Goal: Information Seeking & Learning: Find specific fact

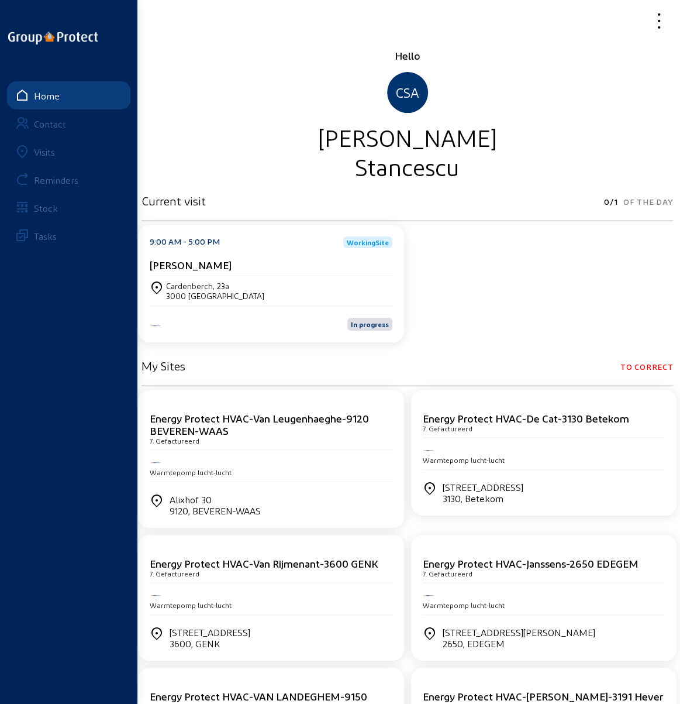
click at [42, 149] on div "Visits" at bounding box center [44, 151] width 21 height 11
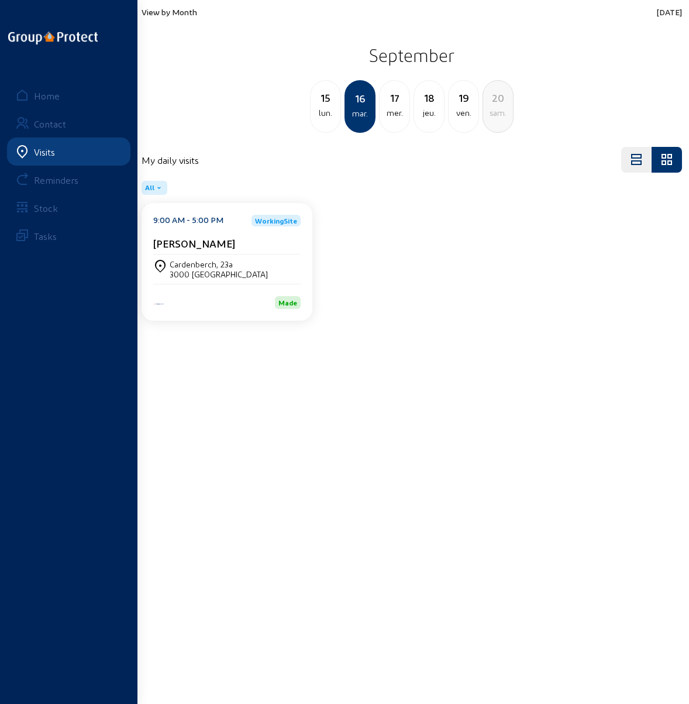
click at [397, 106] on div "mer." at bounding box center [395, 113] width 30 height 14
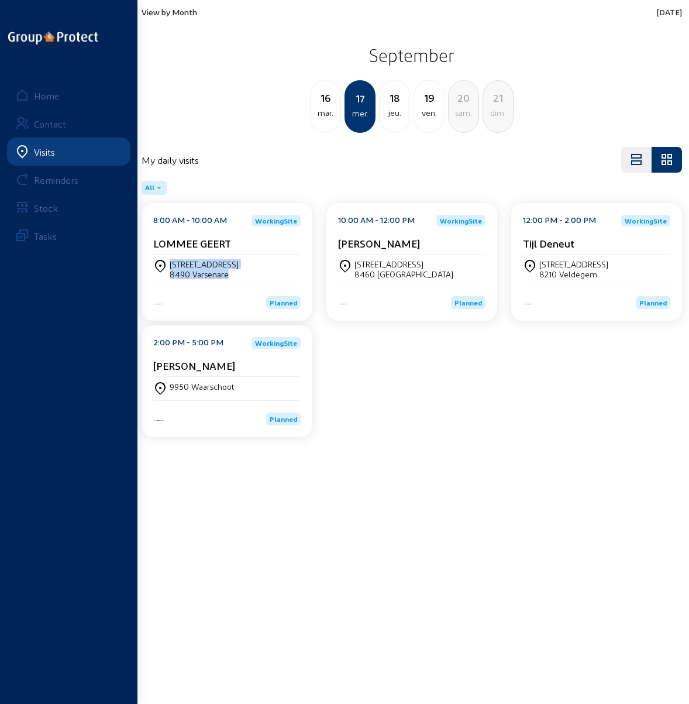
drag, startPoint x: 228, startPoint y: 273, endPoint x: 170, endPoint y: 265, distance: 58.5
click at [170, 265] on div "Steenovenstraat, 43 8490 Varsenare" at bounding box center [204, 269] width 69 height 20
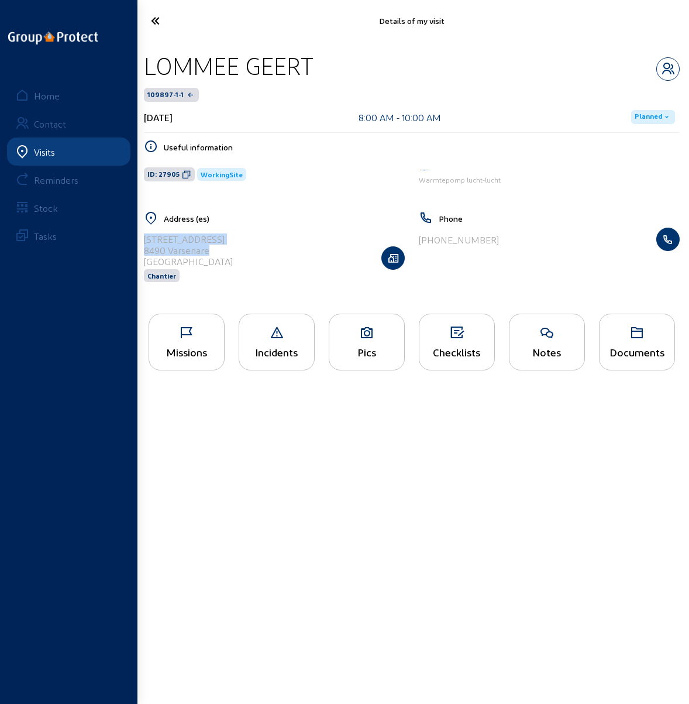
drag, startPoint x: 211, startPoint y: 251, endPoint x: 140, endPoint y: 239, distance: 71.2
click at [140, 239] on div "Address (es) Steenovenstraat, 43 8490 Varsenare Belgique Chantier" at bounding box center [274, 254] width 275 height 86
copy cam-list-title "Steenovenstraat, 43 8490 Varsenare"
click at [159, 20] on icon at bounding box center [180, 21] width 71 height 20
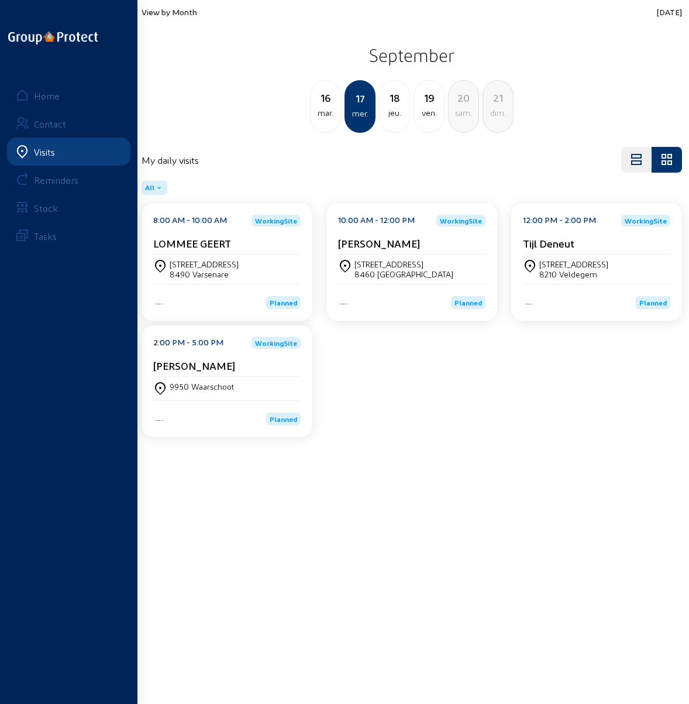
click at [376, 272] on div "8460 OUDENBURG" at bounding box center [403, 274] width 99 height 10
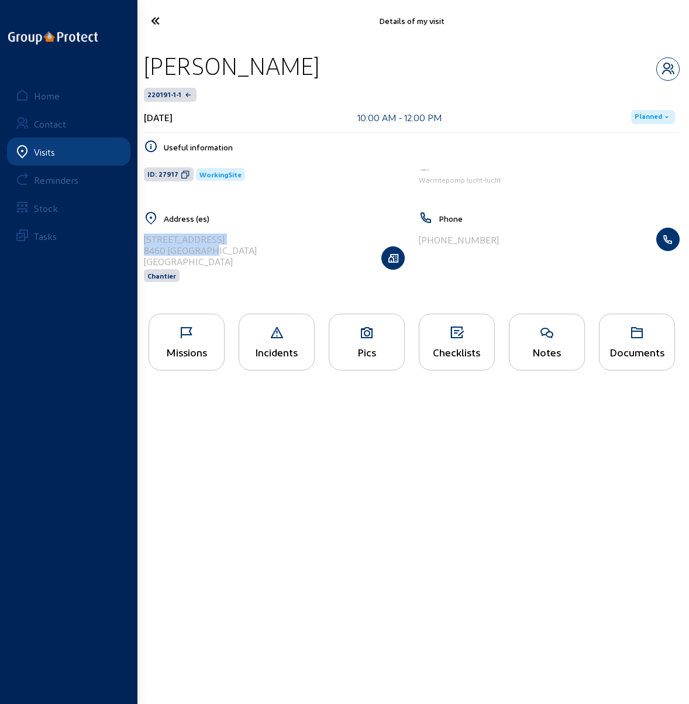
drag, startPoint x: 223, startPoint y: 250, endPoint x: 158, endPoint y: 240, distance: 66.2
click at [140, 238] on div "Address (es) Brugsesteenweg, 231 8460 OUDENBURG Belgique Chantier" at bounding box center [274, 254] width 275 height 86
copy cam-list-title "Brugsesteenweg, 231 8460 OUDENBURG"
click at [154, 18] on icon at bounding box center [180, 21] width 71 height 20
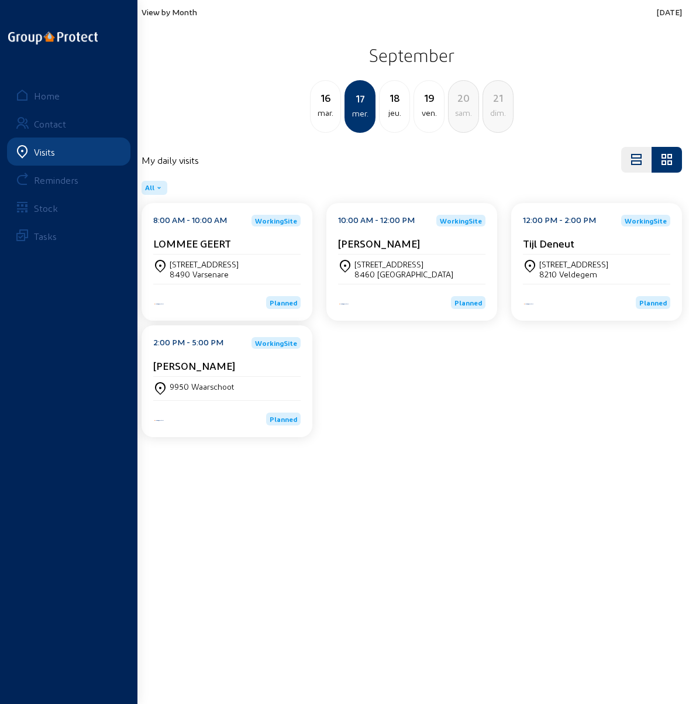
click at [564, 272] on div "8210 Veldegem" at bounding box center [573, 274] width 69 height 10
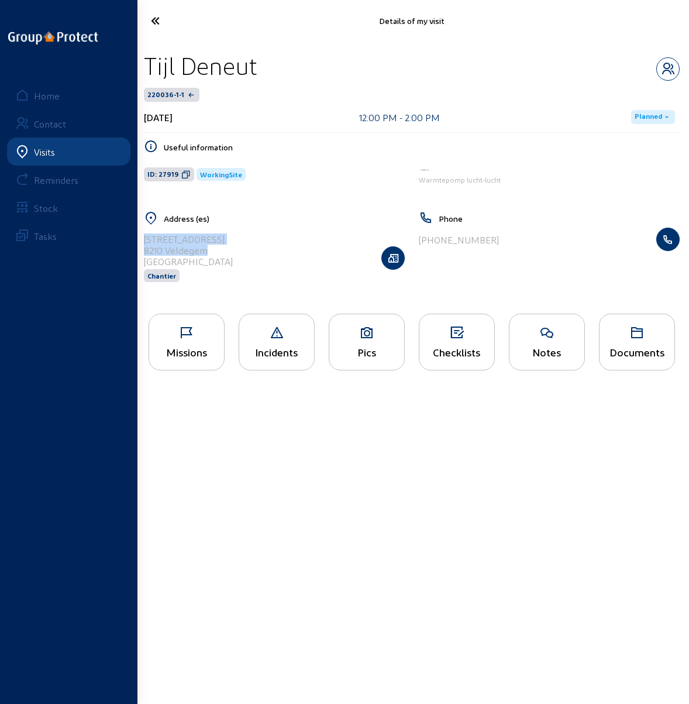
drag, startPoint x: 208, startPoint y: 249, endPoint x: 141, endPoint y: 239, distance: 67.3
click at [141, 239] on div "Address (es) Leegveldstraat 8 8210 Veldegem Belgique Chantier" at bounding box center [274, 254] width 275 height 86
copy cam-list-title "Leegveldstraat 8 8210 Veldegem"
click at [156, 18] on icon at bounding box center [180, 21] width 71 height 20
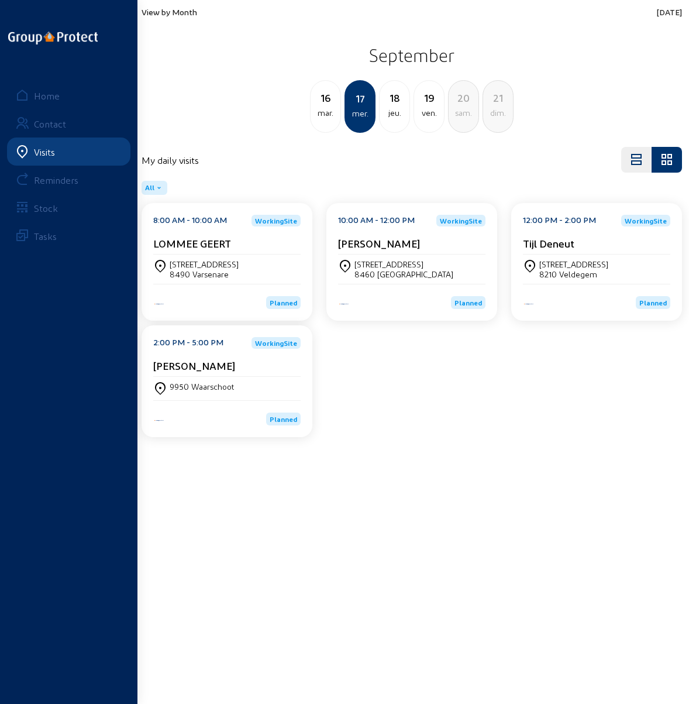
click at [216, 374] on div "Mathieu Deridder" at bounding box center [226, 368] width 147 height 18
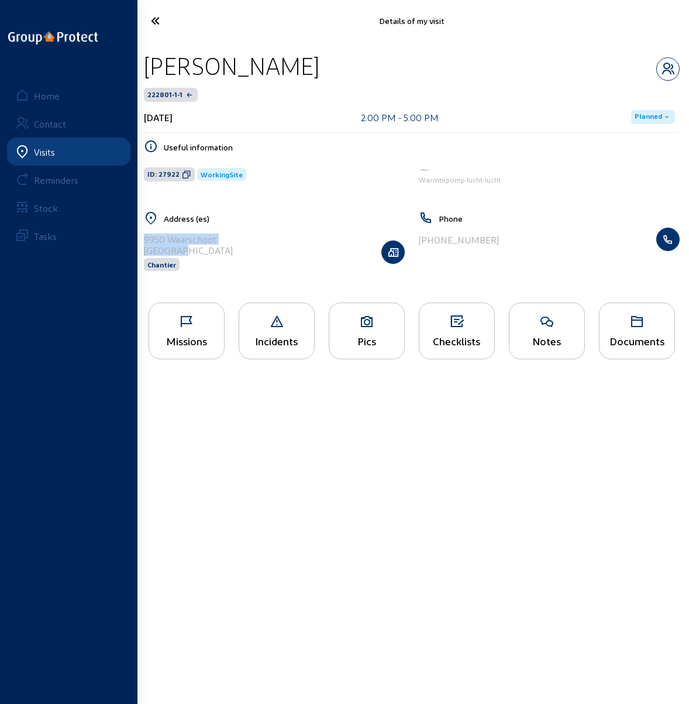
drag, startPoint x: 182, startPoint y: 249, endPoint x: 143, endPoint y: 239, distance: 39.7
click at [143, 239] on div "Address (es) 9950 Waarschoot Belgique Chantier" at bounding box center [274, 248] width 275 height 75
copy cam-list-title "9950 Waarschoot Belgique"
click at [635, 343] on div "Documents" at bounding box center [637, 341] width 75 height 12
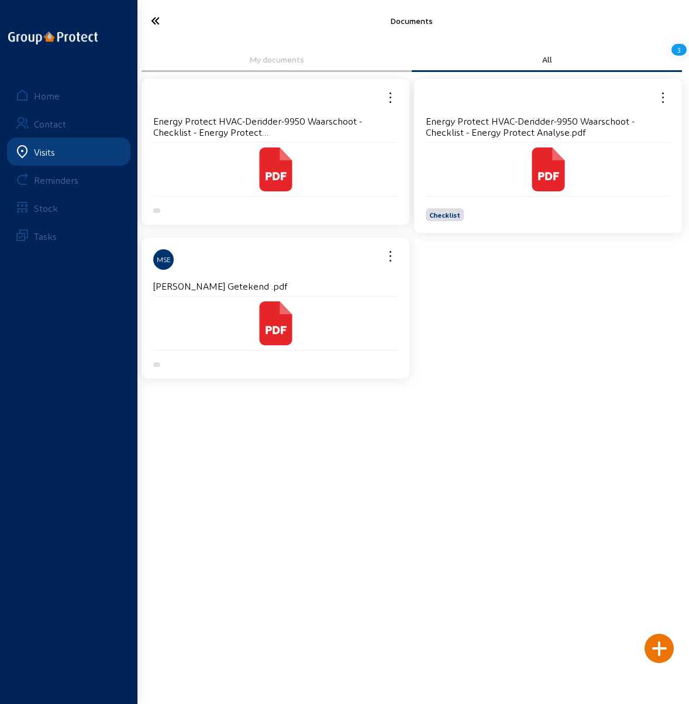
click at [270, 172] on icon at bounding box center [276, 176] width 21 height 8
click at [546, 166] on icon at bounding box center [548, 169] width 33 height 44
click at [157, 20] on icon at bounding box center [180, 21] width 71 height 20
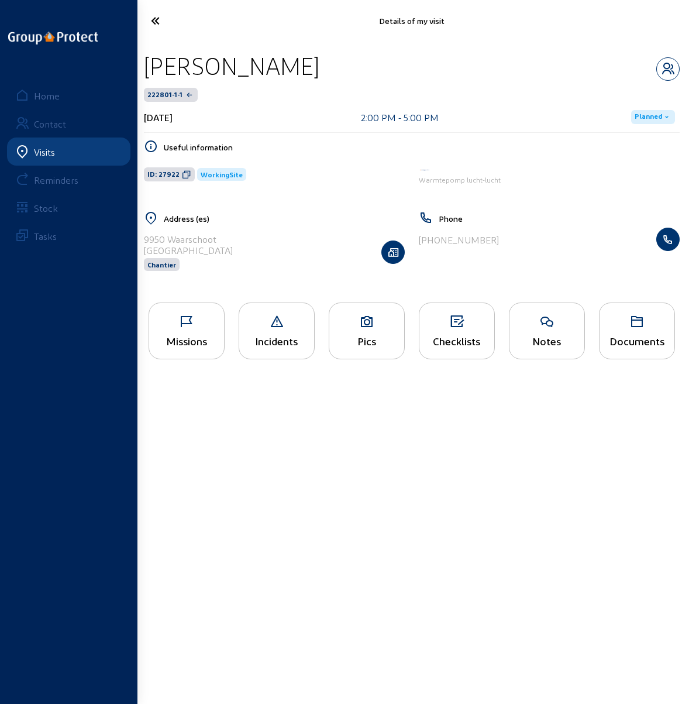
click at [157, 20] on icon at bounding box center [180, 21] width 71 height 20
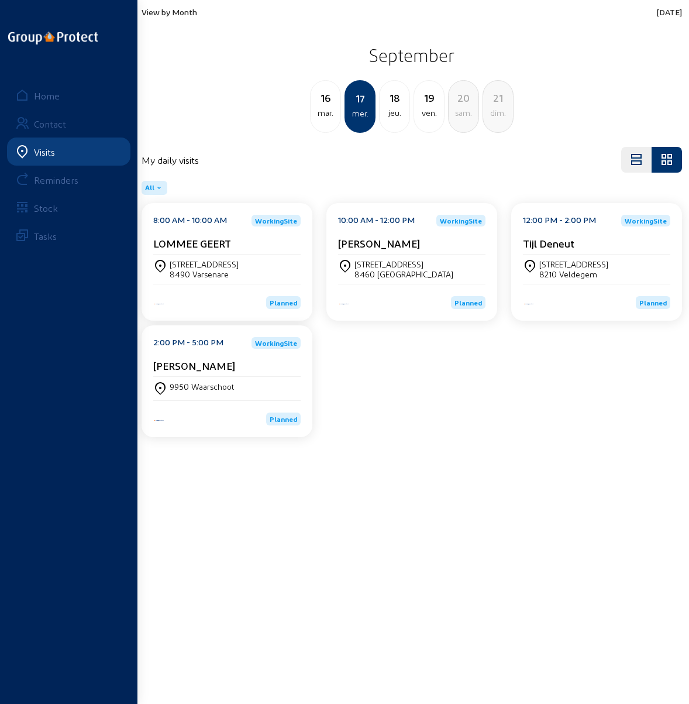
click at [394, 102] on div "18" at bounding box center [395, 97] width 30 height 16
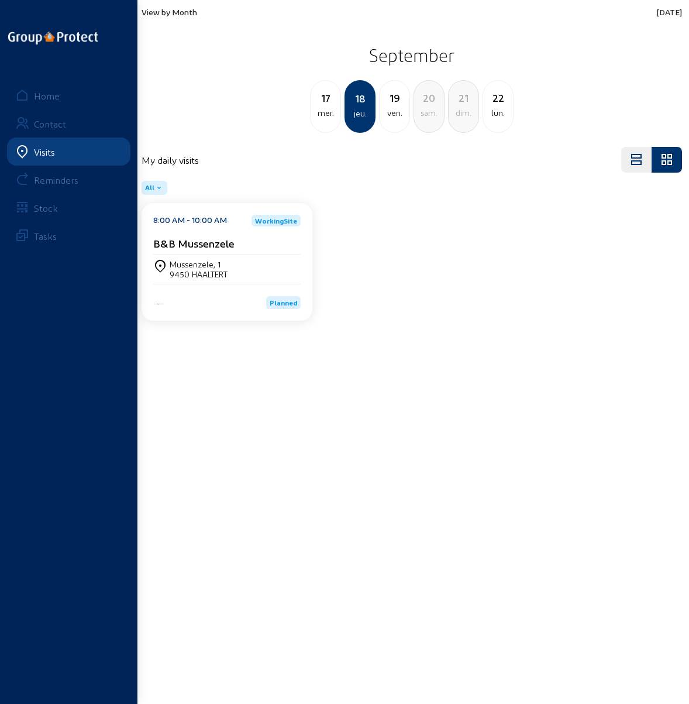
click at [218, 270] on div "9450 HAALTERT" at bounding box center [199, 274] width 58 height 10
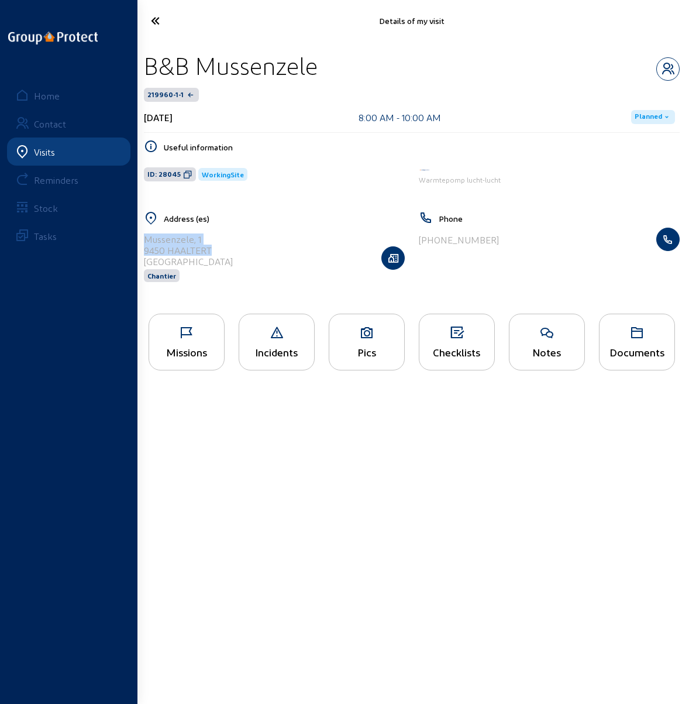
drag, startPoint x: 214, startPoint y: 250, endPoint x: 140, endPoint y: 239, distance: 75.0
click at [140, 239] on div "Address (es) Mussenzele, 1 9450 HAALTERT Belgique Chantier" at bounding box center [274, 254] width 275 height 86
copy cam-list-title "Mussenzele, 1 9450 HAALTERT"
click at [185, 336] on icon at bounding box center [186, 333] width 75 height 14
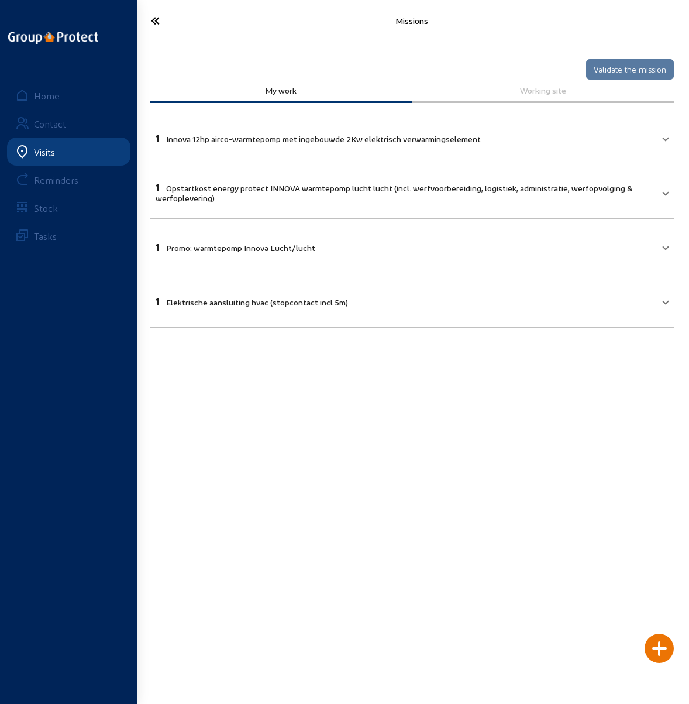
click at [248, 300] on span "Elektrische aansluiting hvac (stopcontact incl 5m)" at bounding box center [257, 302] width 182 height 10
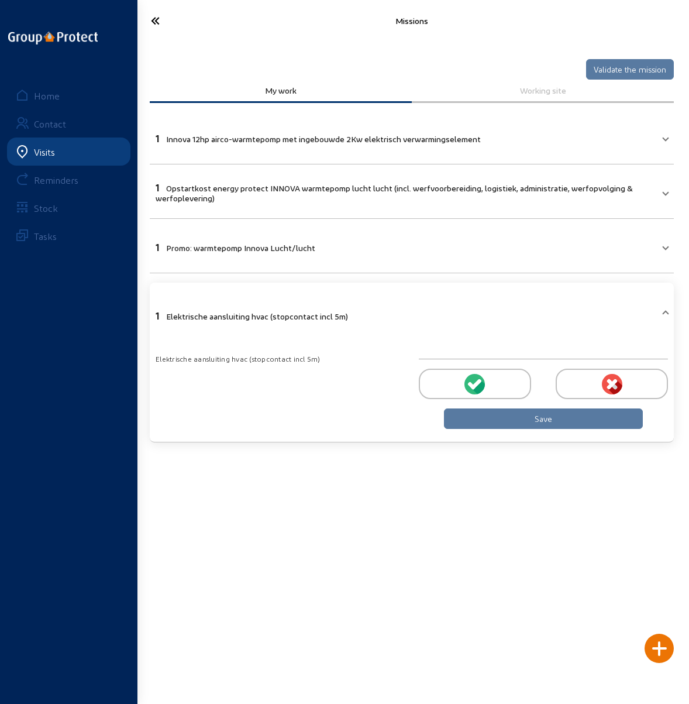
click at [249, 516] on main "Missions Validate the mission My work Working site 1 Innova 12hp airco-warmtepo…" at bounding box center [344, 334] width 689 height 669
click at [153, 20] on icon at bounding box center [180, 21] width 71 height 20
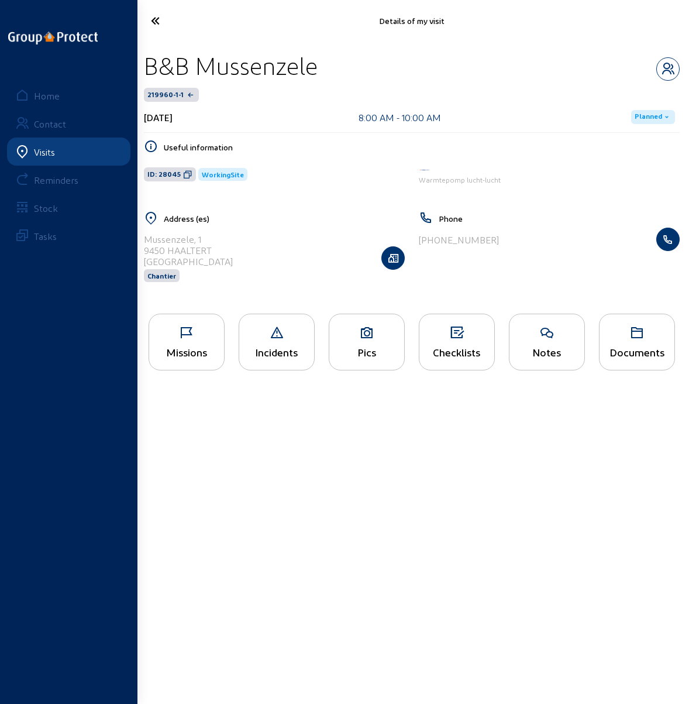
click at [153, 20] on icon at bounding box center [180, 21] width 71 height 20
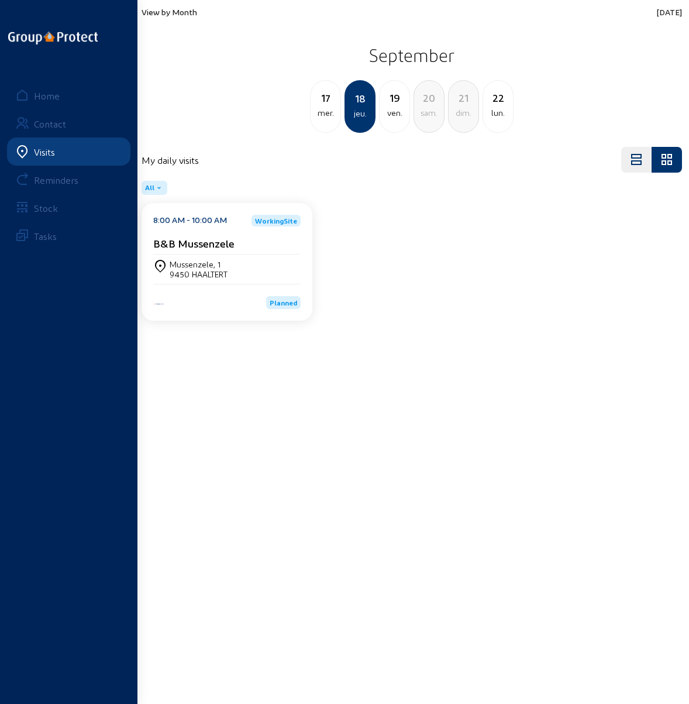
click at [323, 108] on div "mer." at bounding box center [326, 113] width 30 height 14
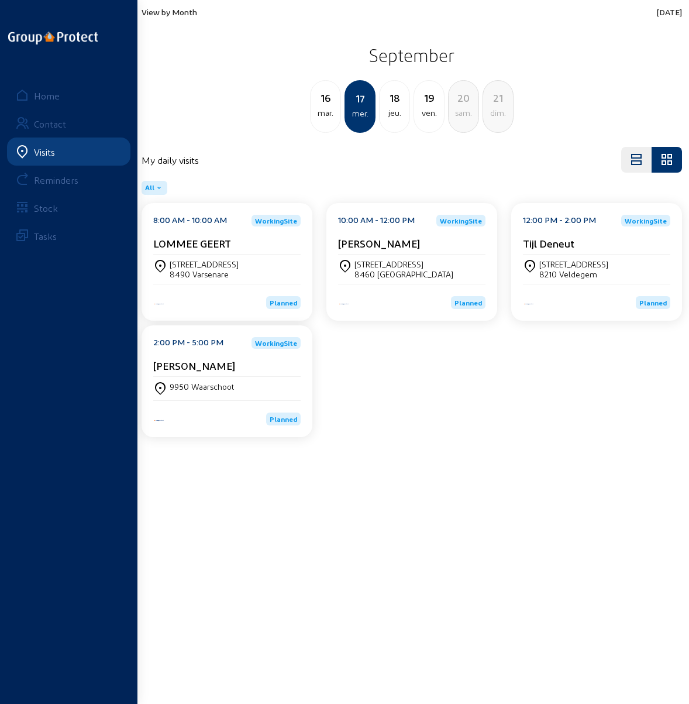
click at [195, 272] on div "8490 Varsenare" at bounding box center [204, 274] width 69 height 10
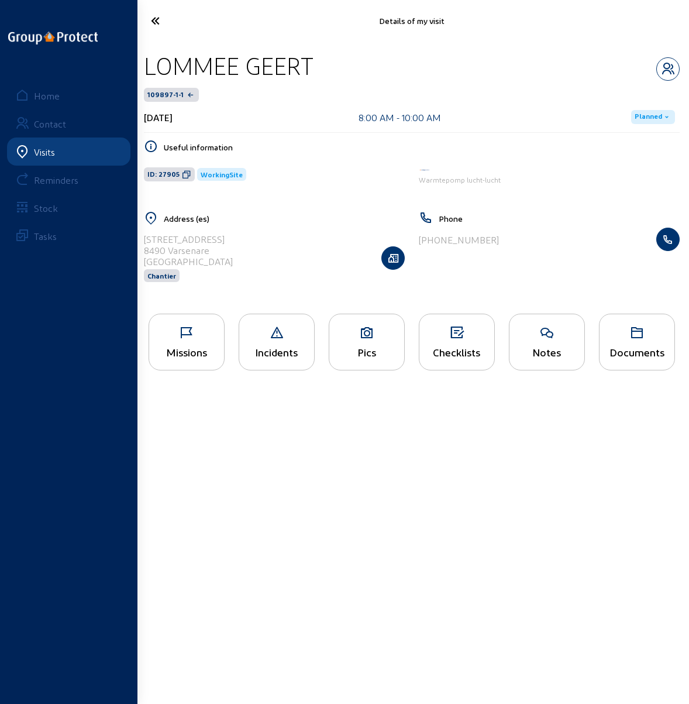
click at [191, 329] on icon at bounding box center [186, 333] width 75 height 14
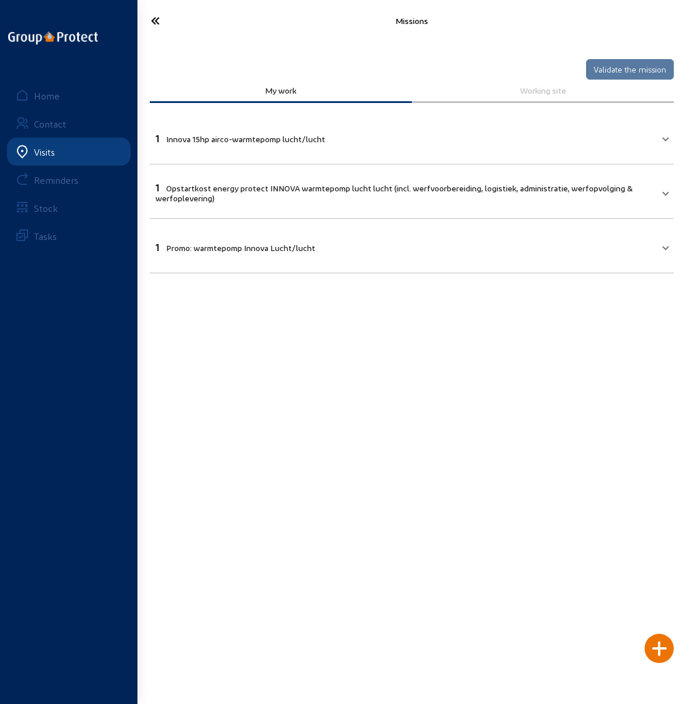
click at [149, 16] on icon at bounding box center [180, 21] width 71 height 20
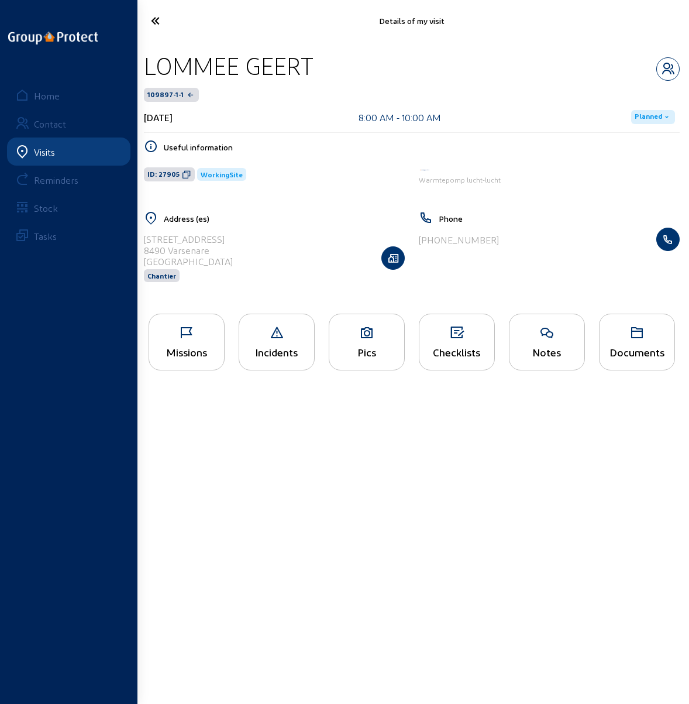
click at [153, 18] on icon at bounding box center [180, 21] width 71 height 20
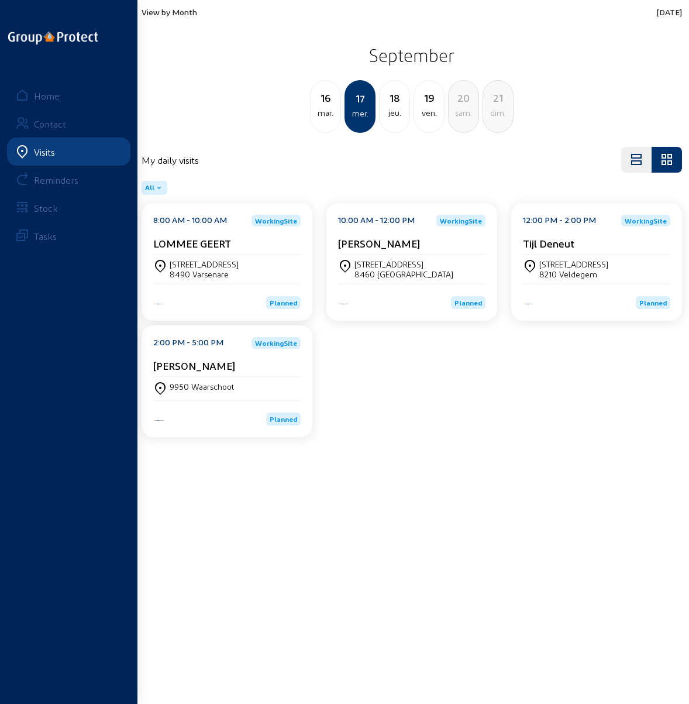
click at [377, 262] on div "Brugsesteenweg, 231" at bounding box center [403, 264] width 99 height 10
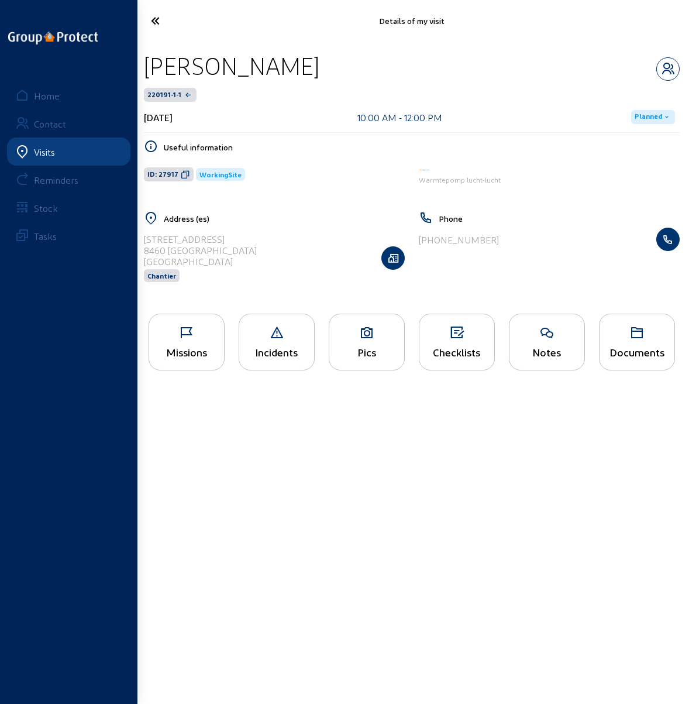
click at [182, 328] on icon at bounding box center [186, 333] width 75 height 14
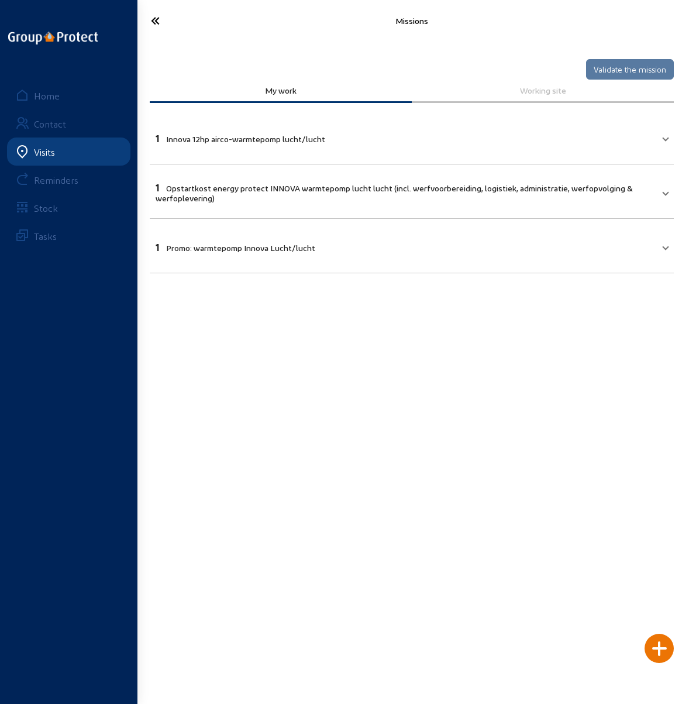
click at [155, 19] on icon at bounding box center [180, 21] width 71 height 20
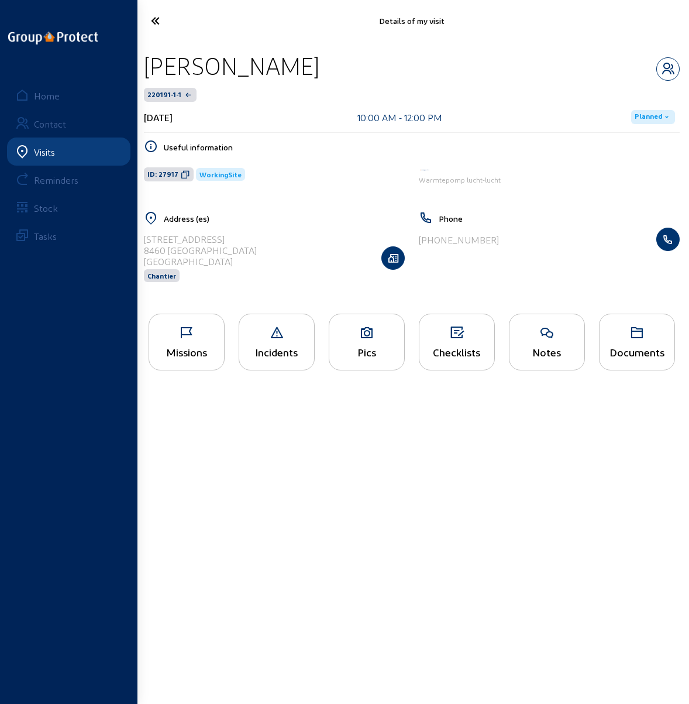
click at [155, 19] on icon at bounding box center [180, 21] width 71 height 20
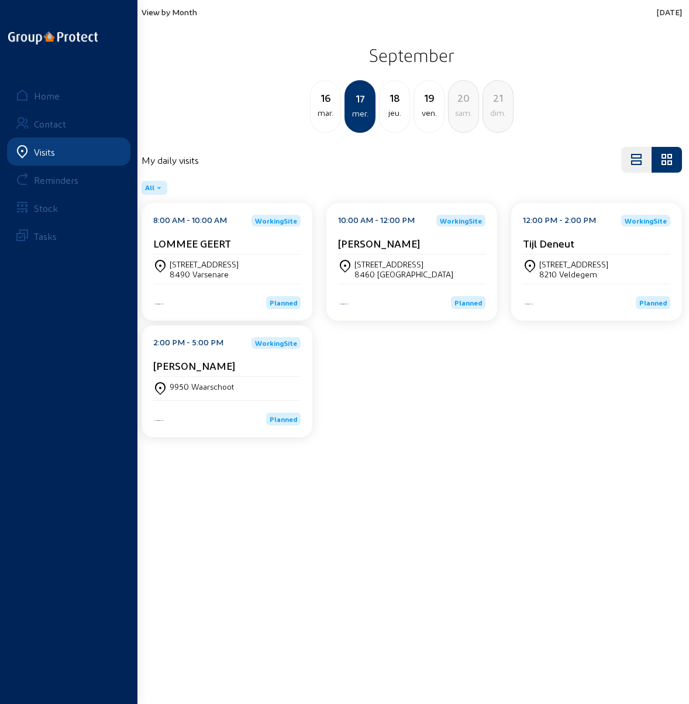
click at [565, 258] on div "Leegveldstraat 8 8210 Veldegem" at bounding box center [596, 268] width 147 height 29
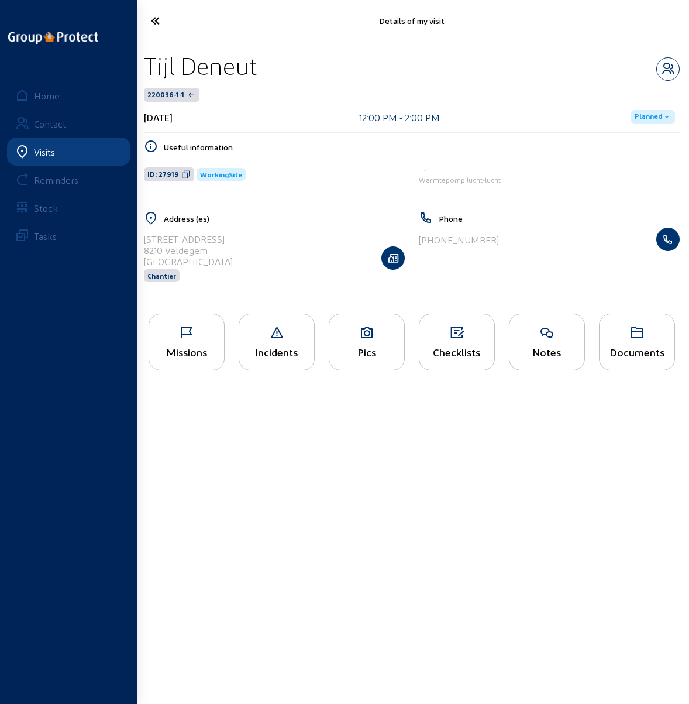
click at [178, 343] on div "Missions" at bounding box center [187, 342] width 76 height 57
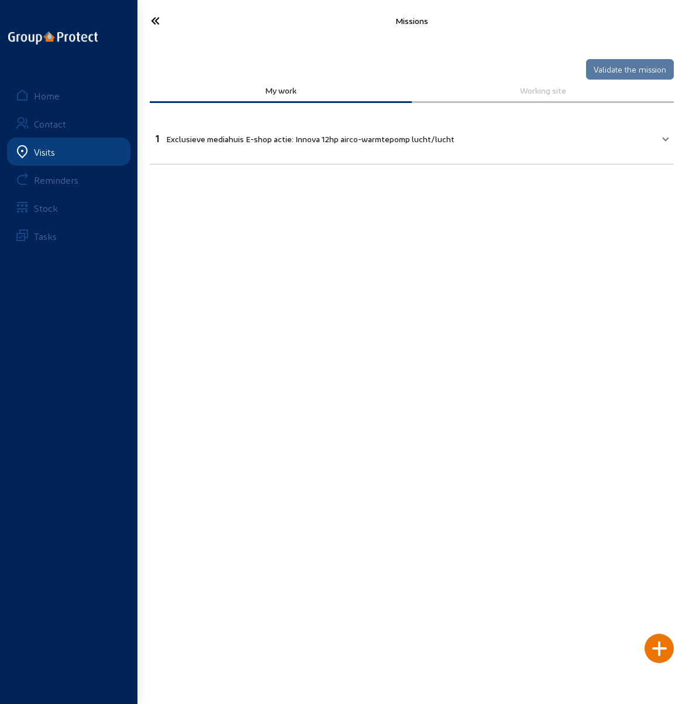
click at [156, 16] on icon at bounding box center [180, 21] width 71 height 20
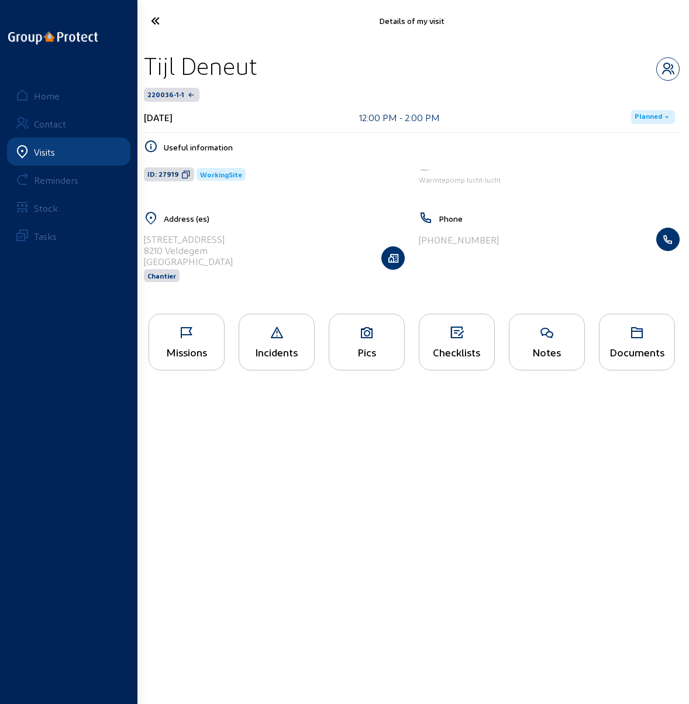
click at [150, 17] on icon at bounding box center [180, 21] width 71 height 20
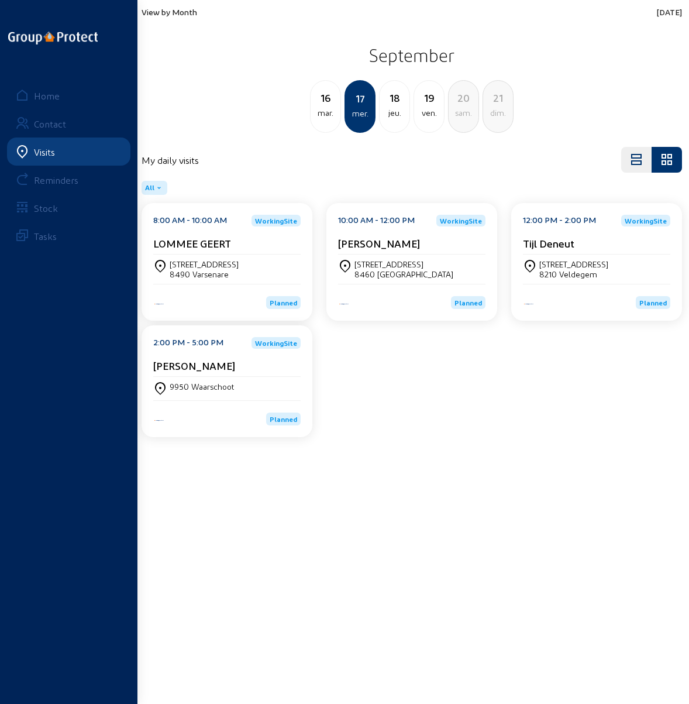
click at [205, 370] on cam-card-title "Mathieu Deridder" at bounding box center [194, 365] width 82 height 12
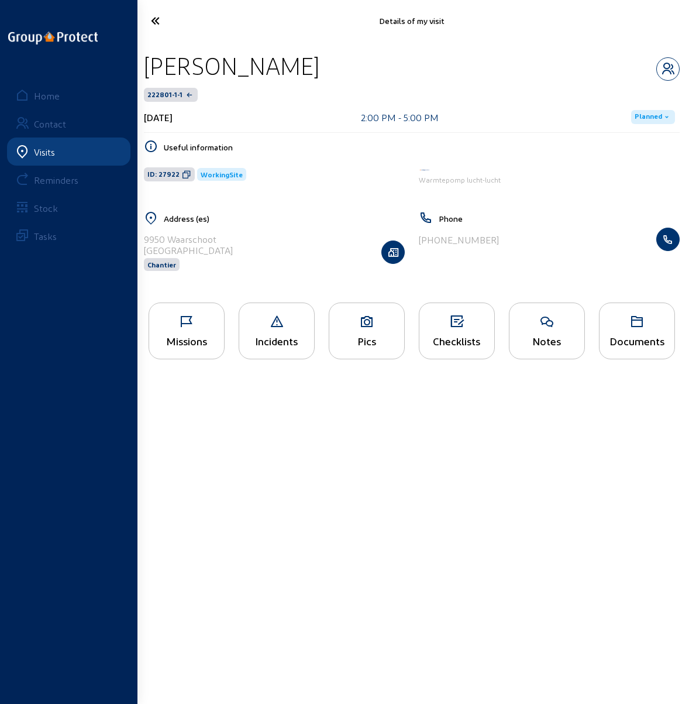
click at [199, 322] on icon at bounding box center [186, 322] width 75 height 14
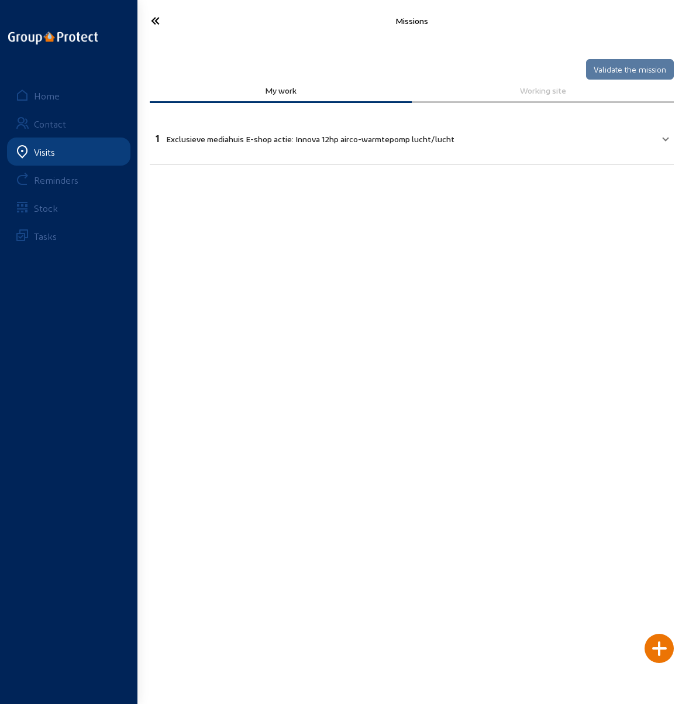
click at [154, 18] on icon at bounding box center [180, 21] width 71 height 20
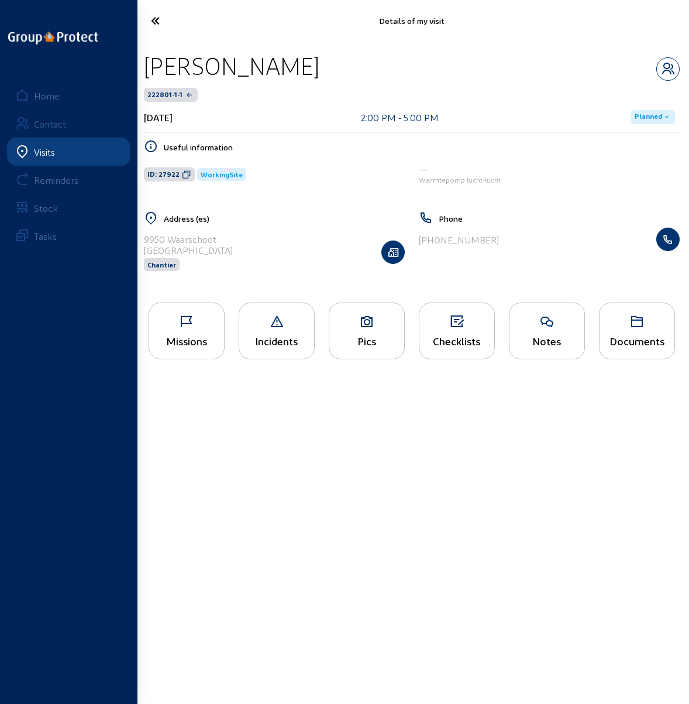
click at [154, 18] on icon at bounding box center [180, 21] width 71 height 20
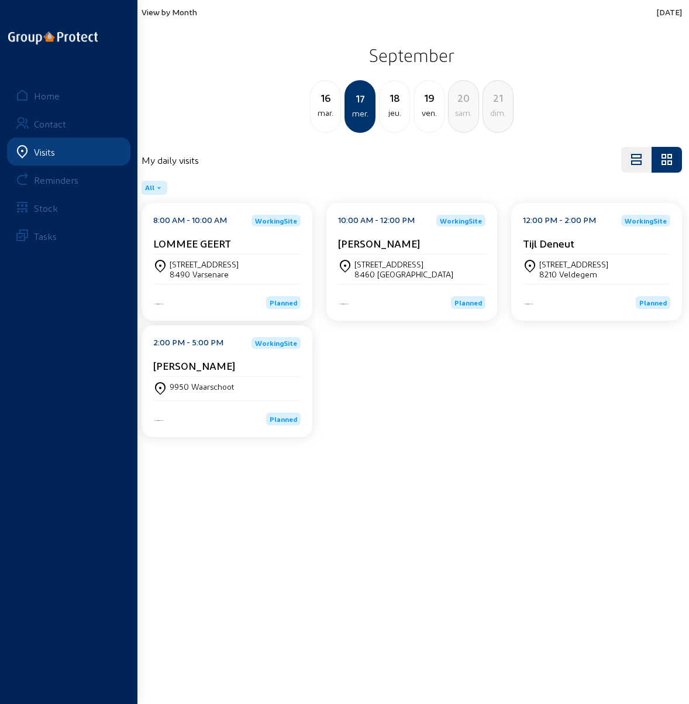
click at [518, 363] on div "8:00 AM - 10:00 AM WorkingSite LOMMEE GEERT Steenovenstraat, 43 8490 Varsenare …" at bounding box center [412, 322] width 554 height 239
click at [395, 107] on div "jeu." at bounding box center [395, 113] width 30 height 14
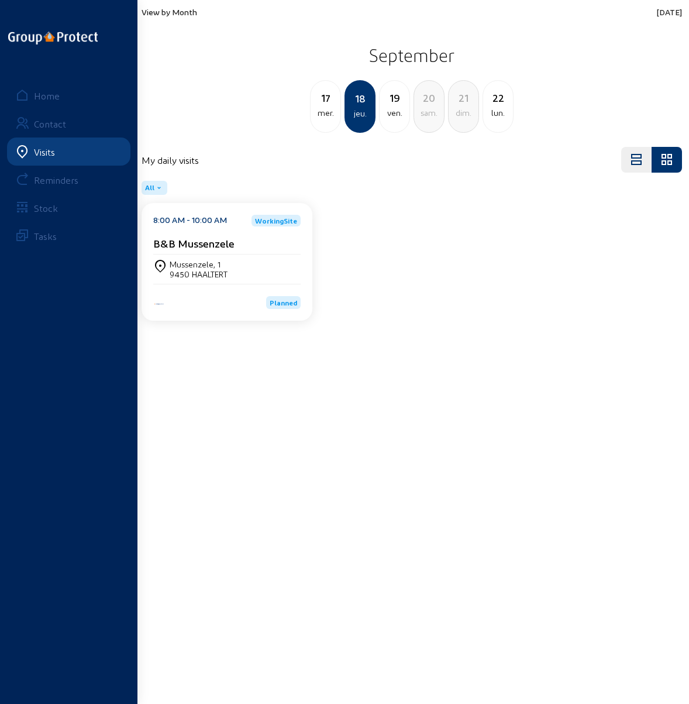
click at [324, 107] on div "mer." at bounding box center [326, 113] width 30 height 14
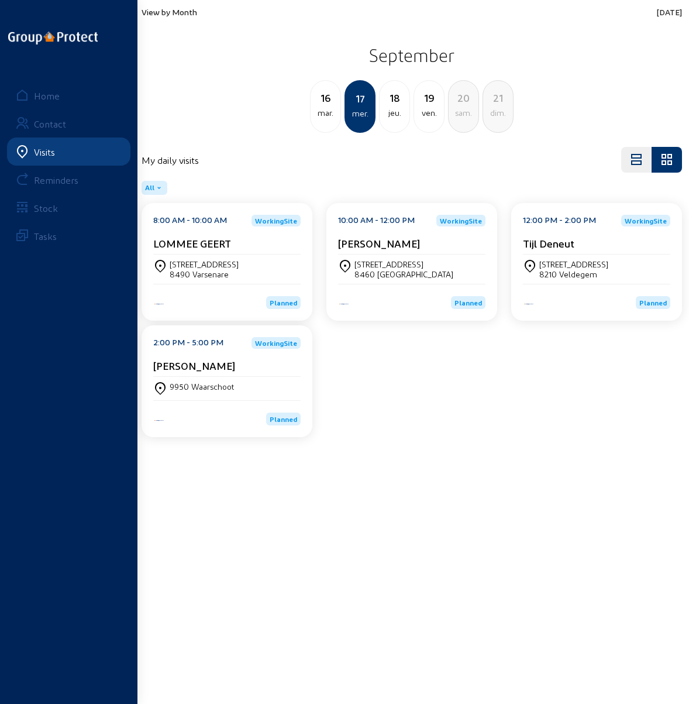
click at [181, 268] on div "Steenovenstraat, 43" at bounding box center [204, 264] width 69 height 10
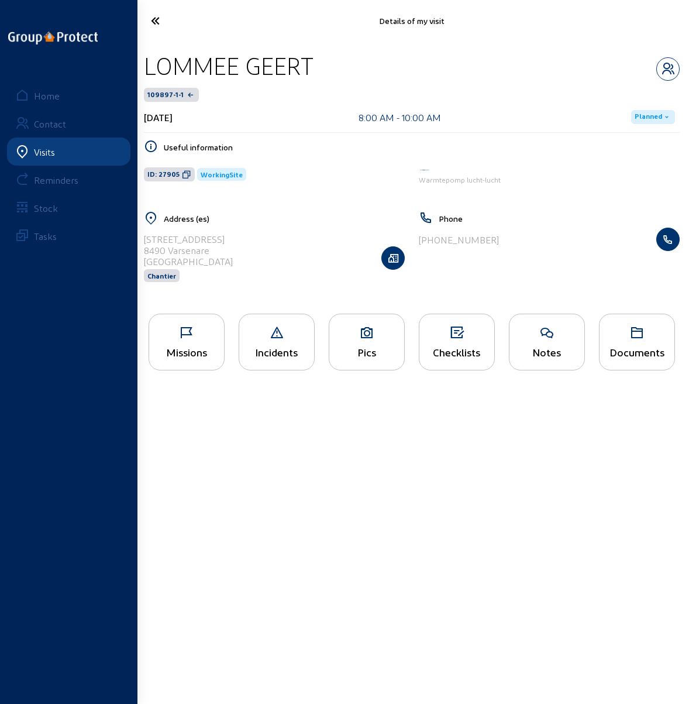
click at [153, 20] on icon at bounding box center [180, 21] width 71 height 20
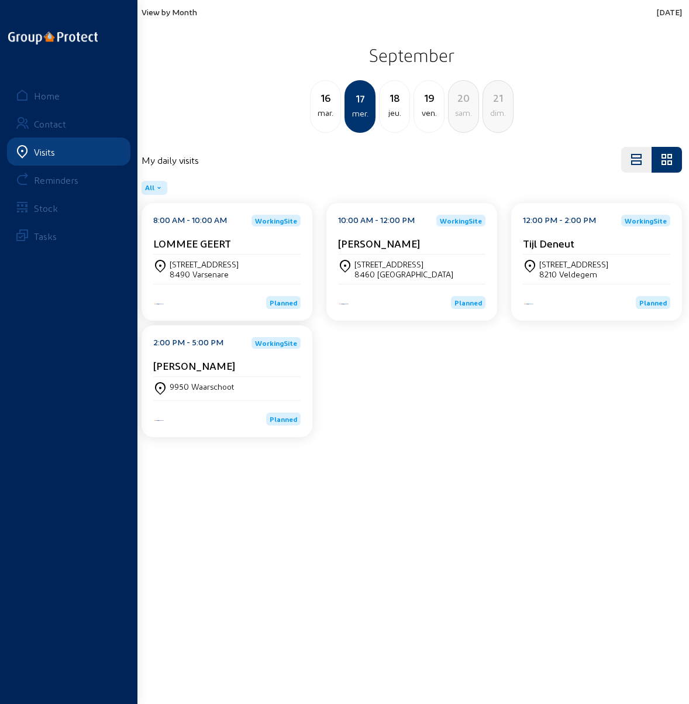
click at [213, 271] on div "8490 Varsenare" at bounding box center [204, 274] width 69 height 10
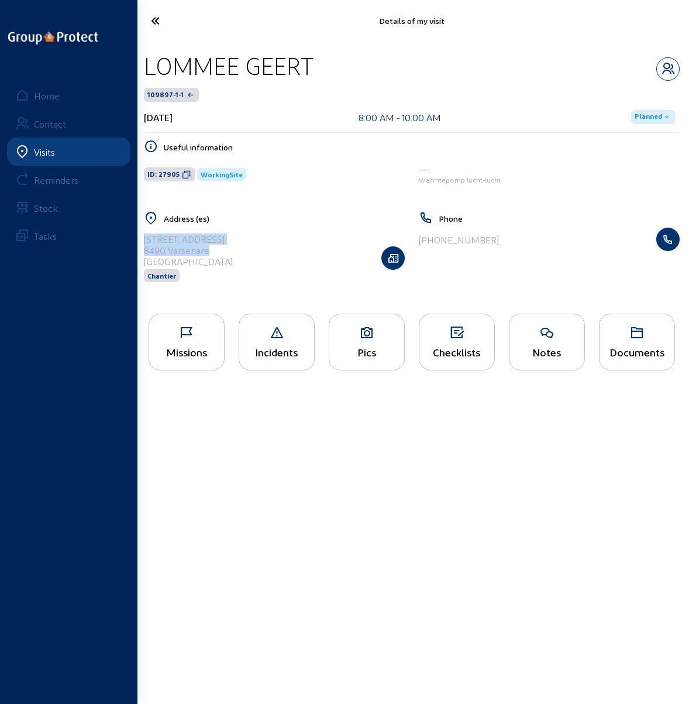
drag, startPoint x: 216, startPoint y: 247, endPoint x: 143, endPoint y: 233, distance: 75.0
click at [143, 233] on div "Address (es) Steenovenstraat, 43 8490 Varsenare Belgique Chantier" at bounding box center [274, 254] width 275 height 86
copy cam-list-title "Steenovenstraat, 43 8490 Varsenare"
click at [155, 23] on icon at bounding box center [180, 21] width 71 height 20
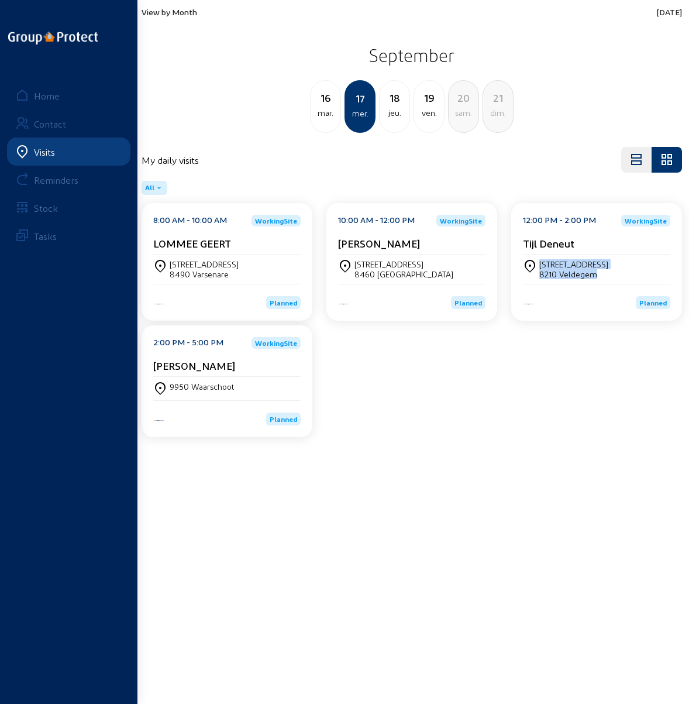
drag, startPoint x: 594, startPoint y: 274, endPoint x: 538, endPoint y: 267, distance: 57.2
click at [538, 267] on div "Leegveldstraat 8 8210 Veldegem" at bounding box center [596, 269] width 147 height 20
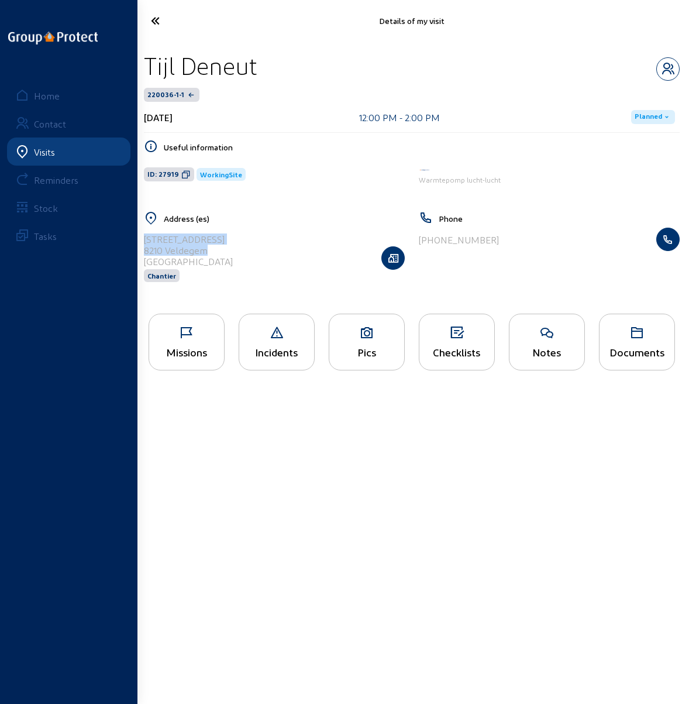
drag, startPoint x: 206, startPoint y: 252, endPoint x: 140, endPoint y: 242, distance: 66.9
click at [140, 242] on div "Address (es) Leegveldstraat 8 8210 Veldegem Belgique Chantier" at bounding box center [274, 254] width 275 height 86
copy cam-list-title "Leegveldstraat 8 8210 Veldegem"
click at [611, 46] on div "Tijl Deneut 220036-1-1 September 17, 2025 12:00 PM - 2:00 PM Planned Useful inf…" at bounding box center [412, 174] width 554 height 265
click at [155, 22] on icon at bounding box center [180, 21] width 71 height 20
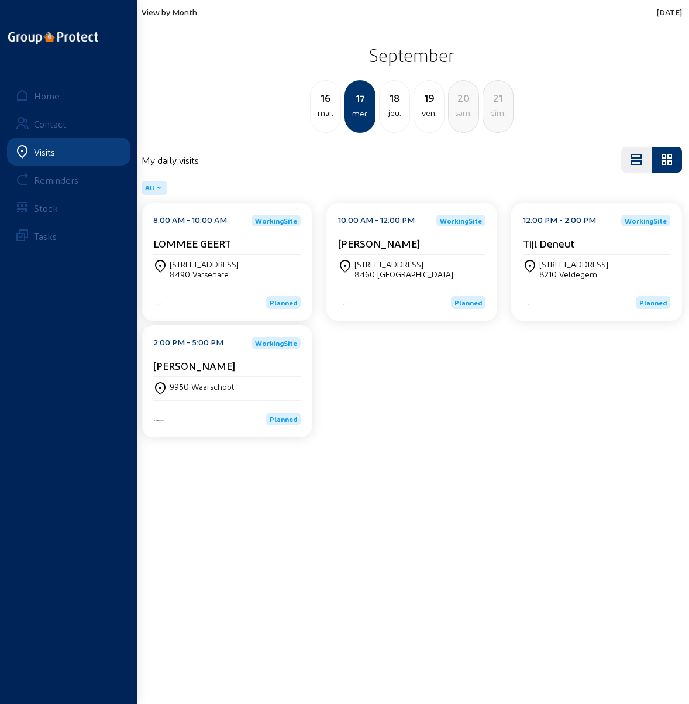
click at [226, 270] on div "8490 Varsenare" at bounding box center [204, 274] width 69 height 10
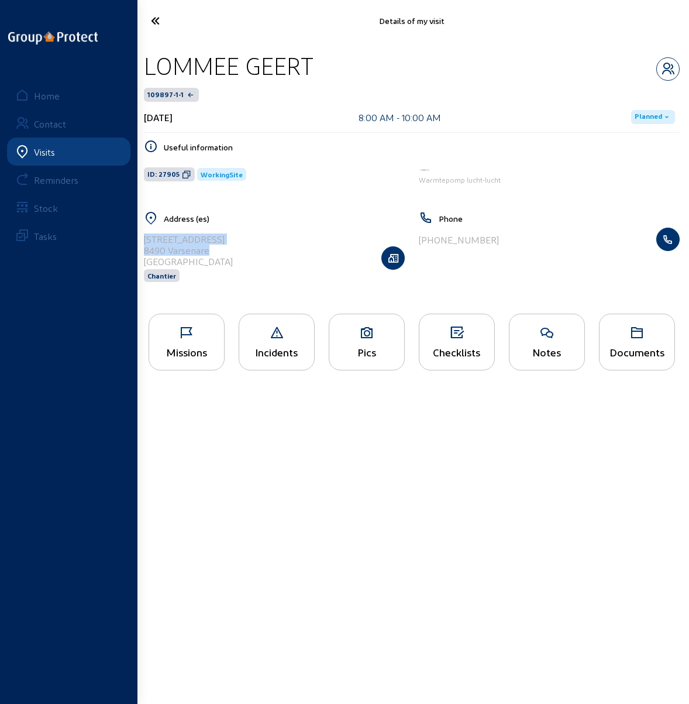
drag, startPoint x: 214, startPoint y: 251, endPoint x: 144, endPoint y: 241, distance: 70.9
click at [144, 241] on cam-list-title "Steenovenstraat, 43 8490 Varsenare Belgique" at bounding box center [188, 249] width 89 height 33
copy cam-list-title "Steenovenstraat, 43 8490 Varsenare"
click at [153, 18] on icon at bounding box center [180, 21] width 71 height 20
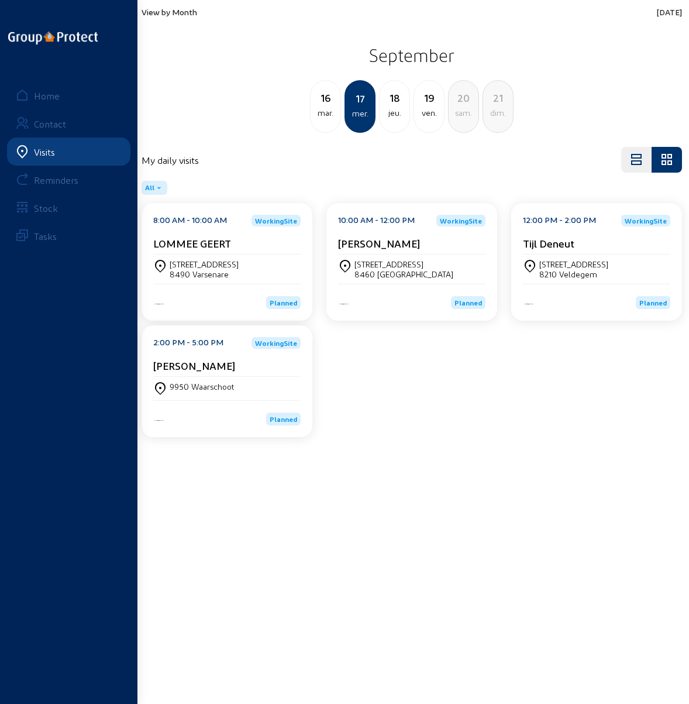
click at [391, 274] on div "8460 OUDENBURG" at bounding box center [403, 274] width 99 height 10
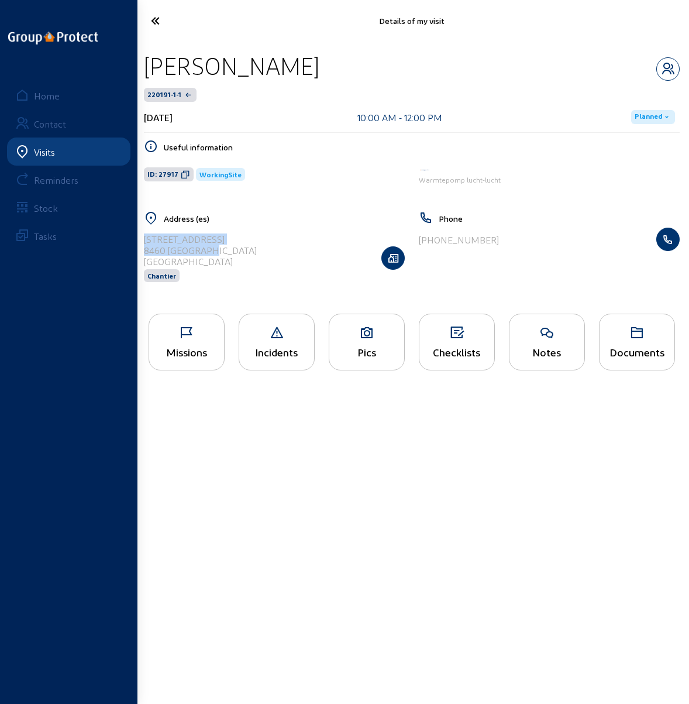
drag, startPoint x: 235, startPoint y: 252, endPoint x: 140, endPoint y: 239, distance: 95.5
click at [140, 239] on div "Address (es) Brugsesteenweg, 231 8460 OUDENBURG Belgique Chantier" at bounding box center [274, 254] width 275 height 86
copy cam-list-title "Brugsesteenweg, 231 8460 OUDENBURG"
click at [156, 18] on icon at bounding box center [180, 21] width 71 height 20
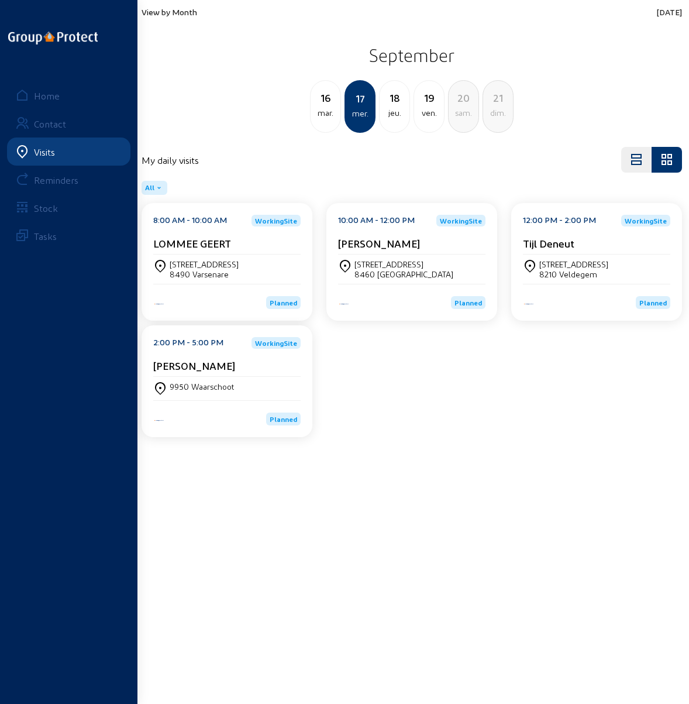
click at [218, 363] on cam-card-title "Mathieu Deridder" at bounding box center [194, 365] width 82 height 12
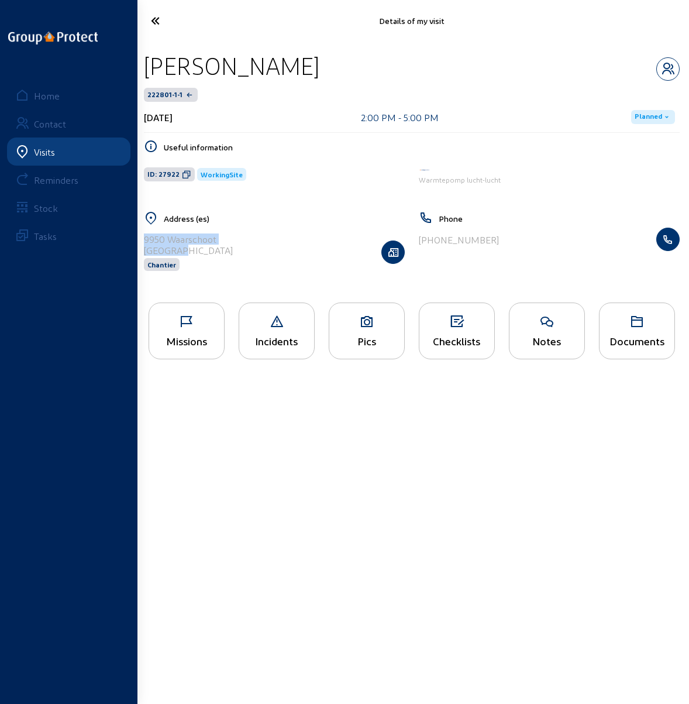
drag, startPoint x: 187, startPoint y: 250, endPoint x: 142, endPoint y: 237, distance: 46.3
click at [142, 237] on div "Address (es) 9950 Waarschoot Belgique Chantier" at bounding box center [274, 248] width 275 height 75
copy cam-list-title "9950 Waarschoot Belgique"
